Goal: Information Seeking & Learning: Find specific fact

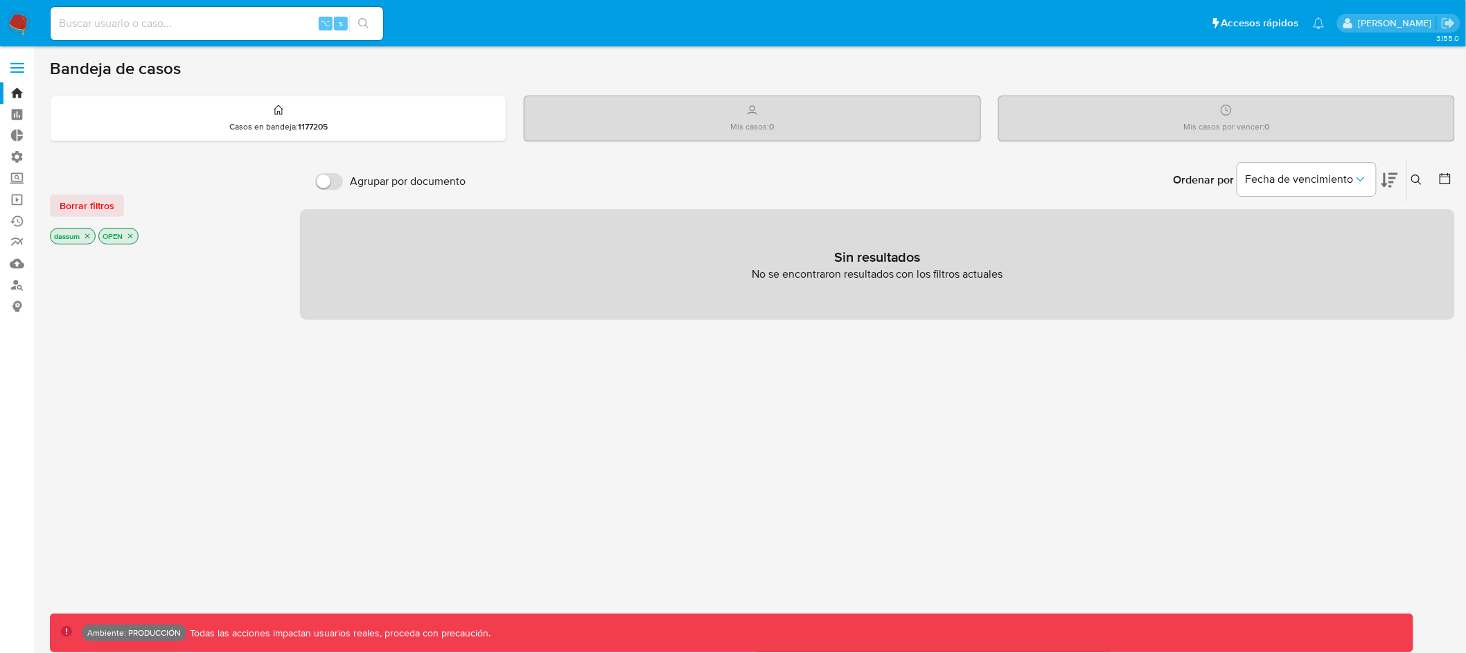
click at [253, 28] on input at bounding box center [217, 24] width 332 height 18
paste input "1249845855"
type input "1249845855"
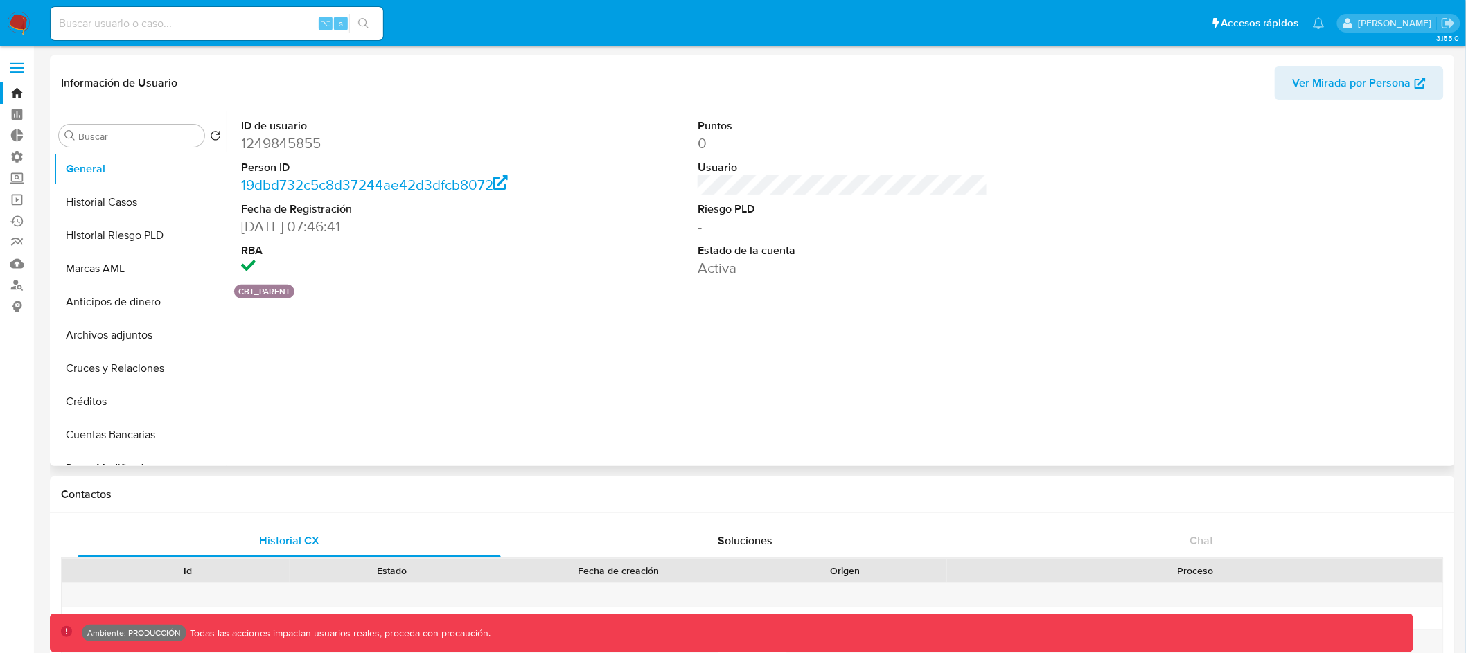
select select "10"
click at [172, 138] on input "Buscar" at bounding box center [138, 136] width 121 height 12
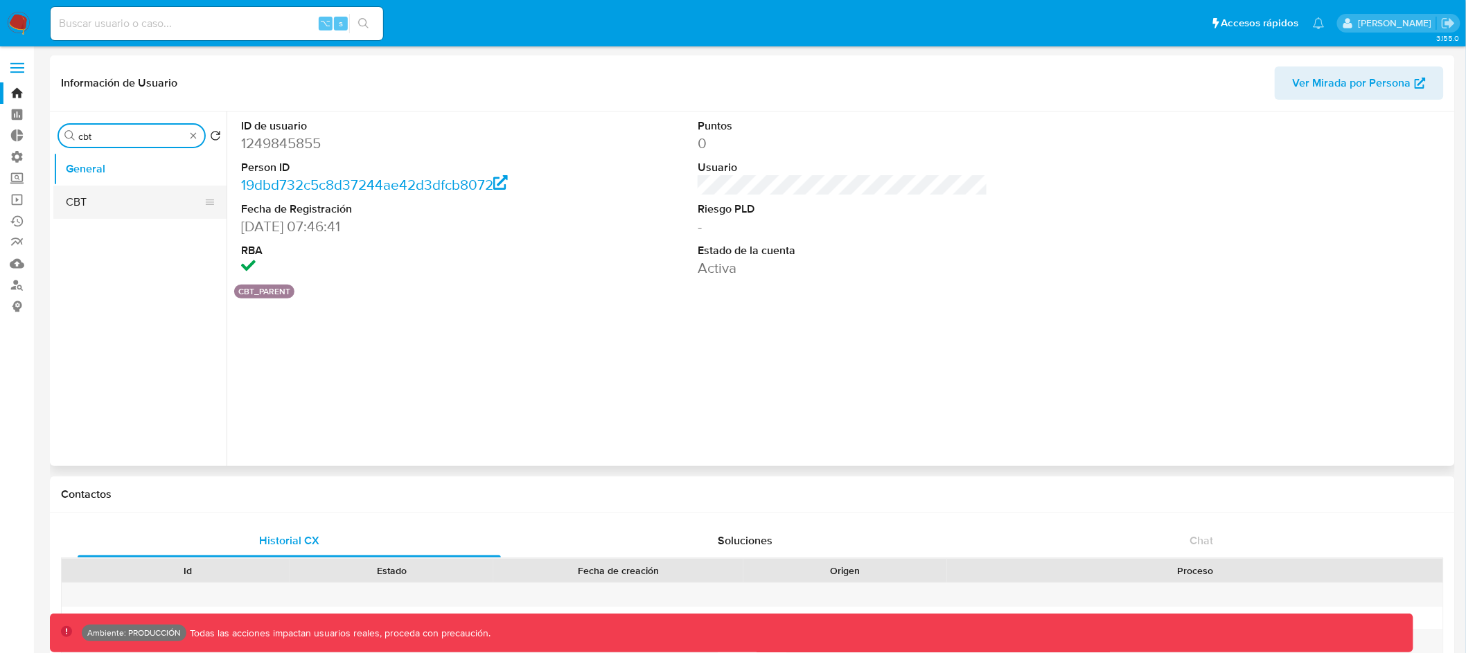
type input "cbt"
click at [156, 195] on button "CBT" at bounding box center [134, 202] width 162 height 33
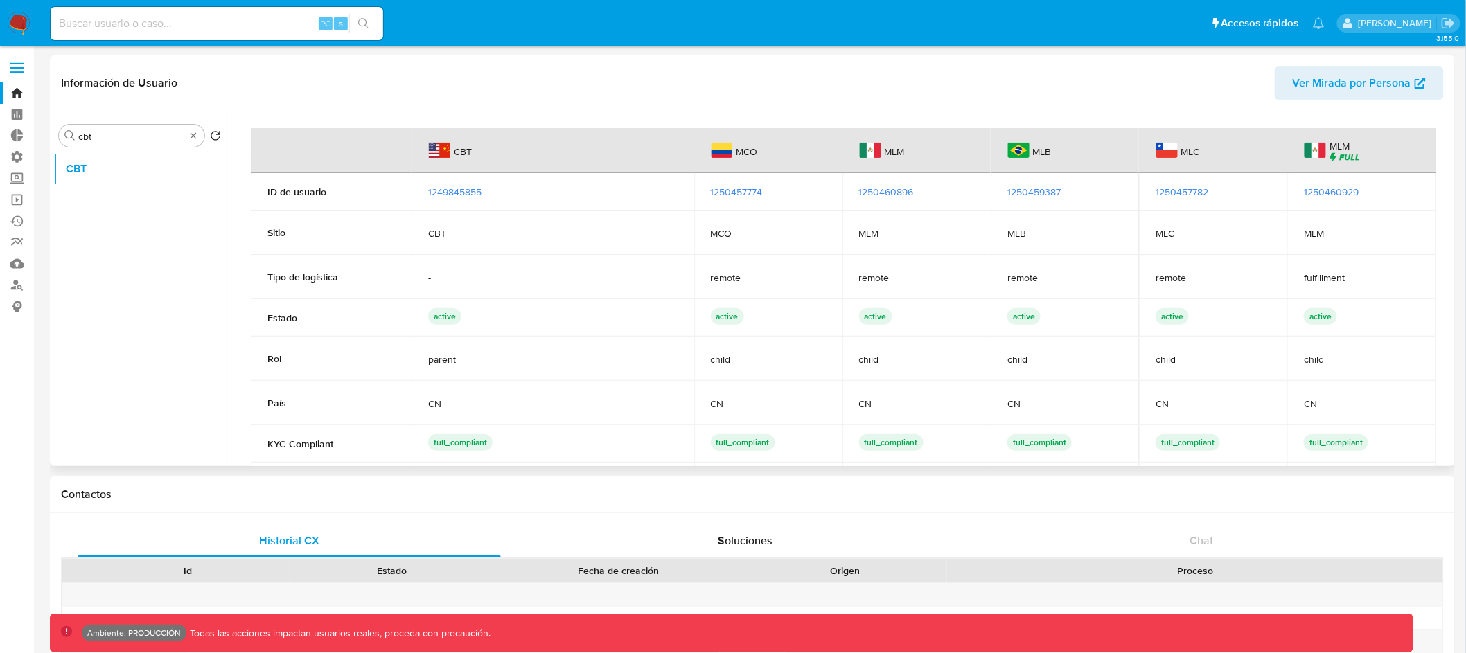
click at [753, 190] on span "1250457774" at bounding box center [737, 192] width 52 height 14
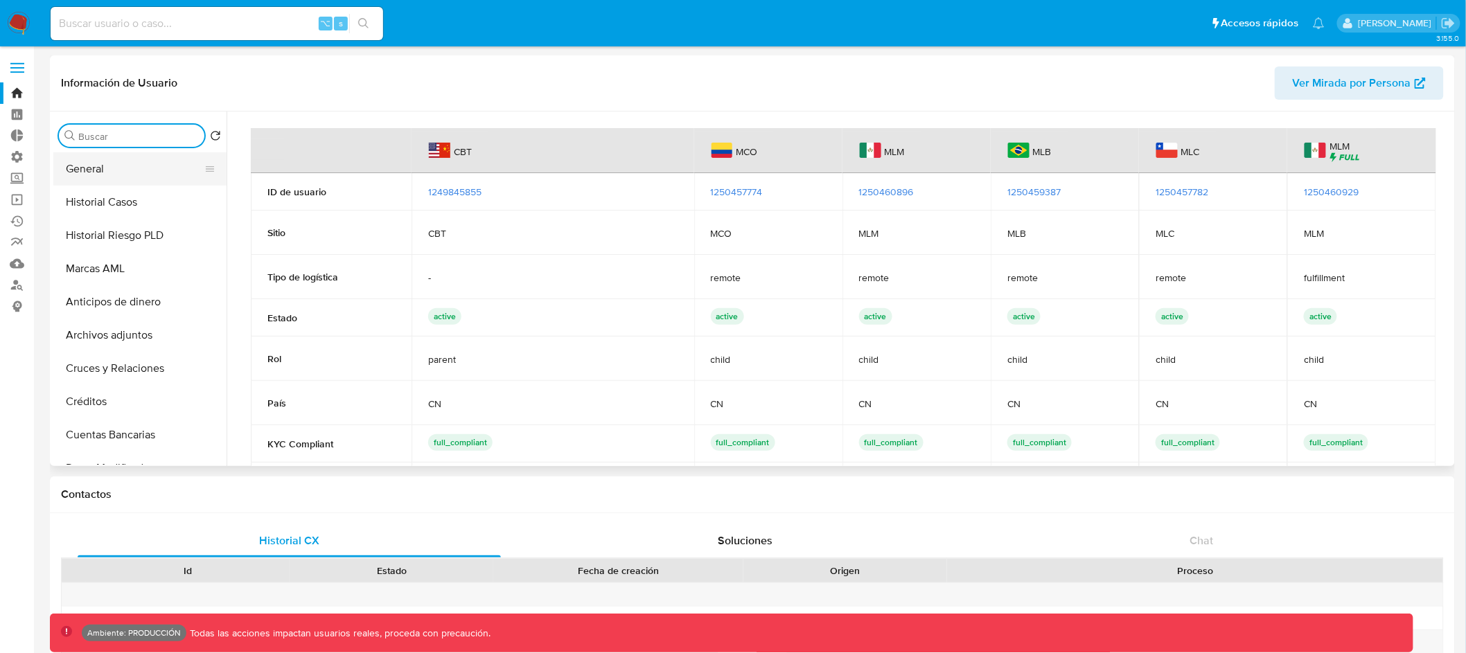
click at [113, 166] on button "General" at bounding box center [134, 168] width 162 height 33
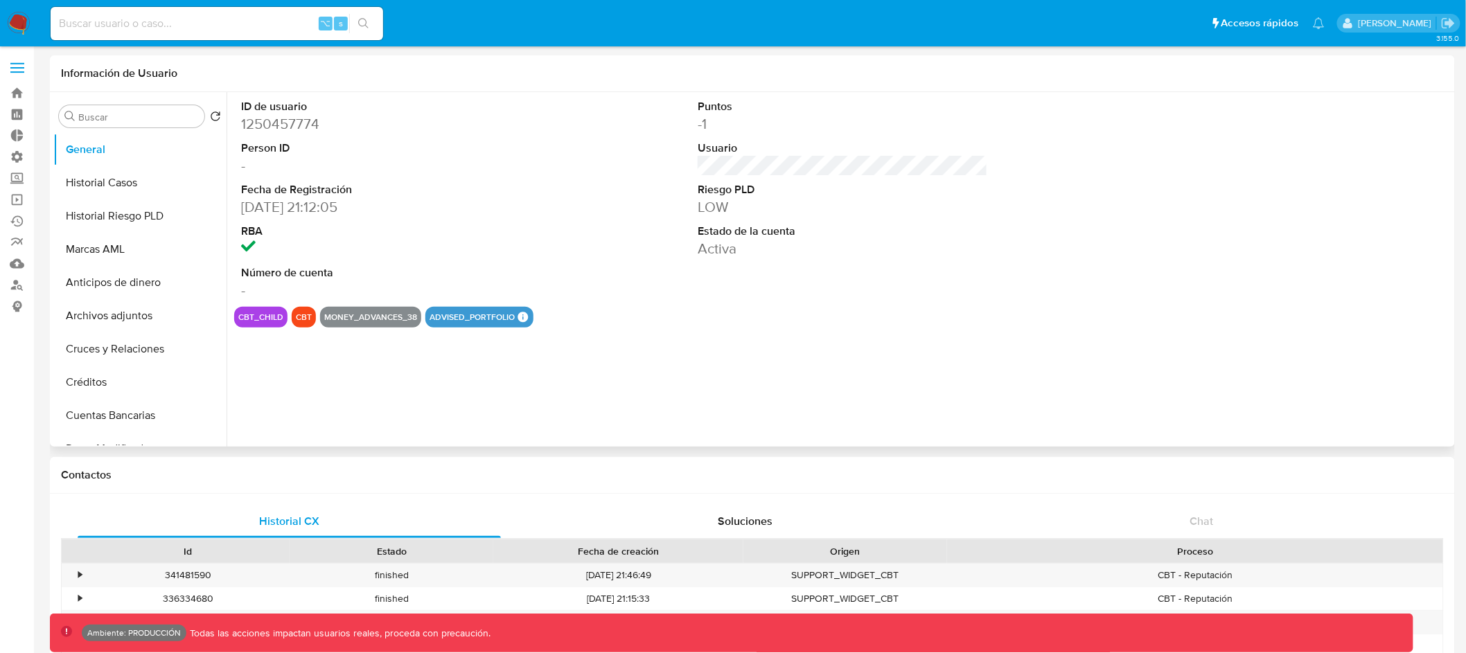
select select "10"
click at [132, 116] on input "Buscar" at bounding box center [138, 117] width 121 height 12
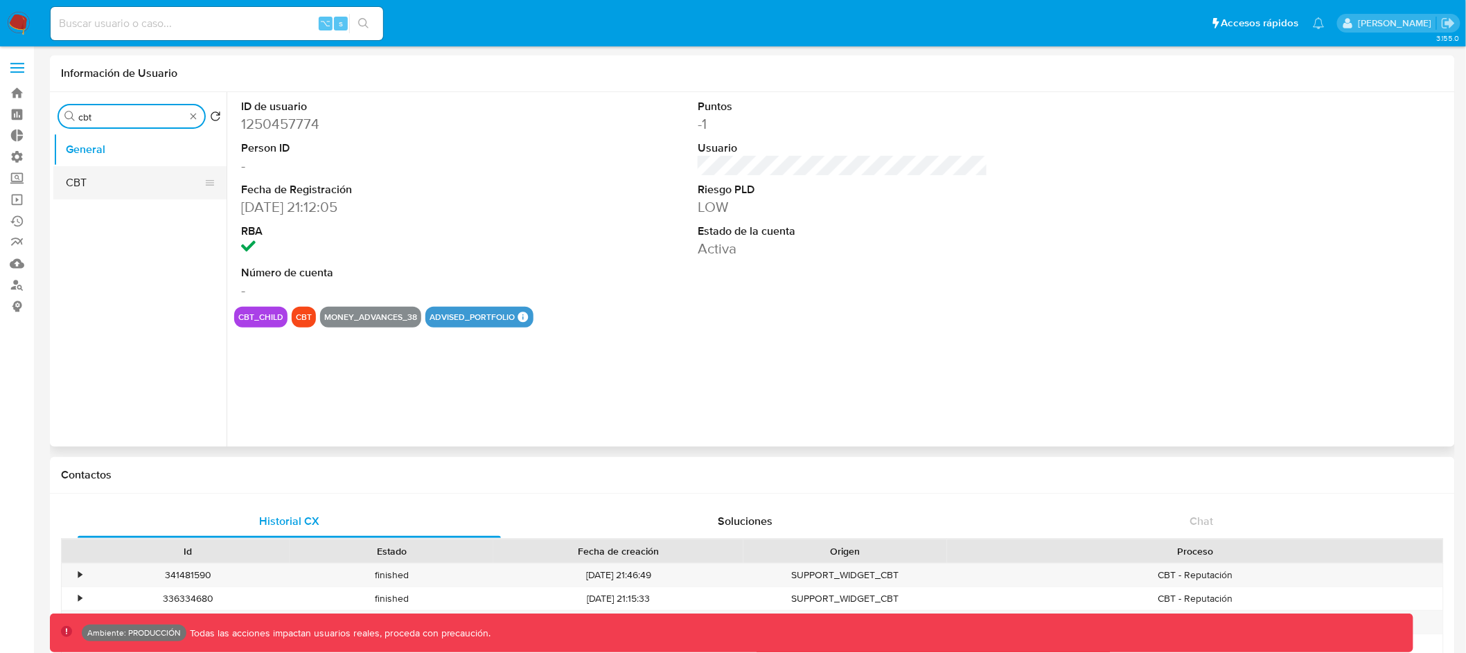
type input "cbt"
click at [107, 184] on button "CBT" at bounding box center [134, 182] width 162 height 33
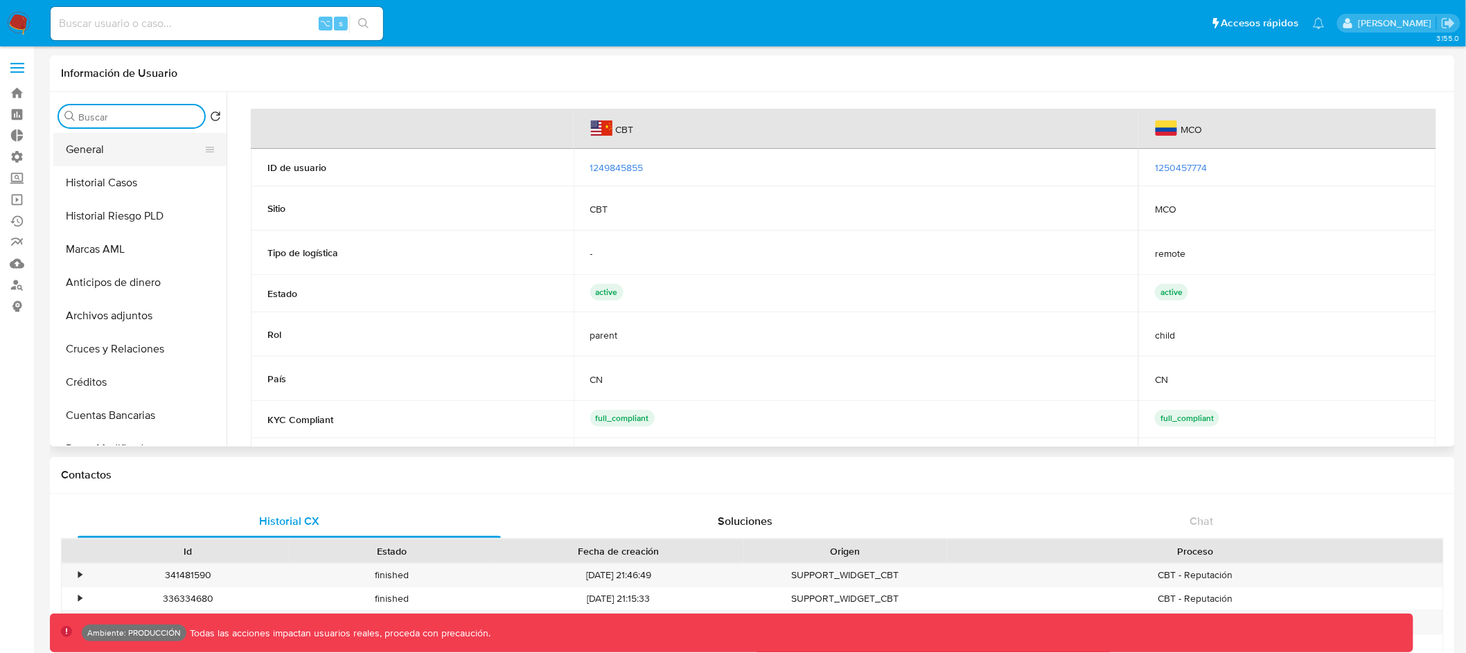
click at [118, 148] on button "General" at bounding box center [134, 149] width 162 height 33
